Goal: Task Accomplishment & Management: Manage account settings

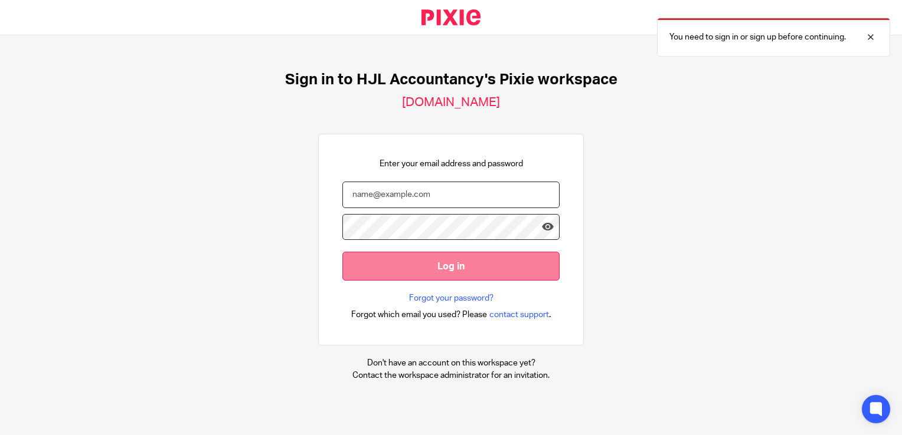
type input "syed@hjlaccountancy.com"
click at [460, 266] on input "Log in" at bounding box center [450, 266] width 217 height 29
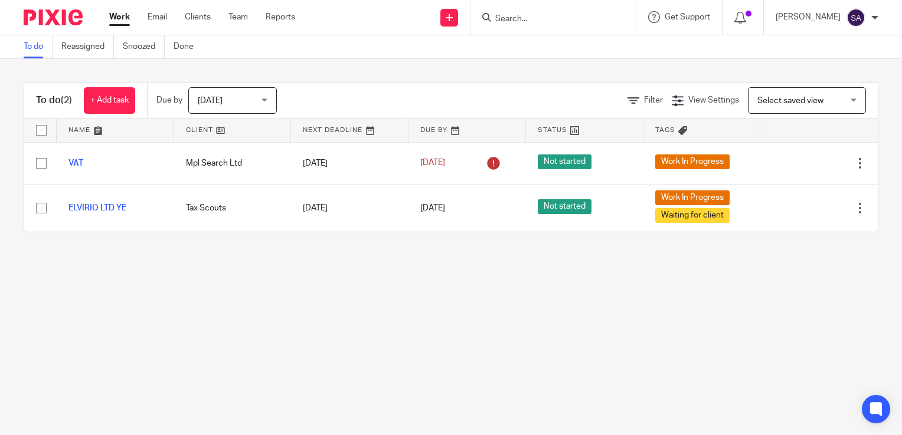
click at [222, 101] on span "[DATE]" at bounding box center [229, 100] width 63 height 25
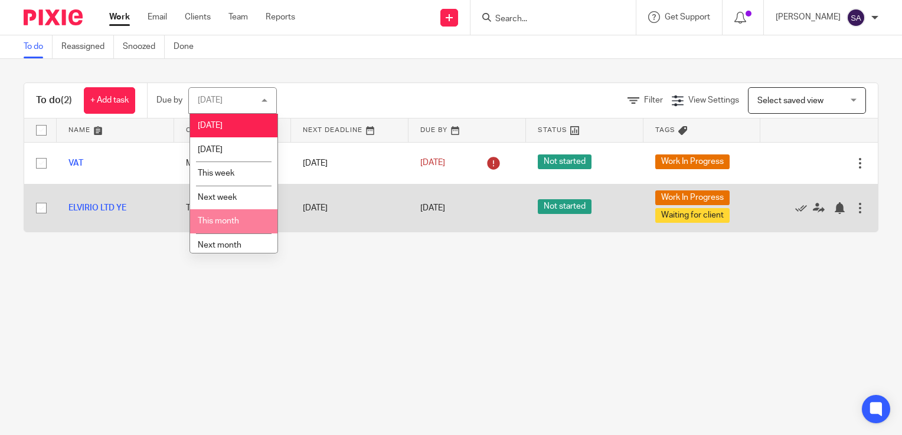
click at [209, 221] on span "This month" at bounding box center [218, 221] width 41 height 8
